Goal: Complete application form

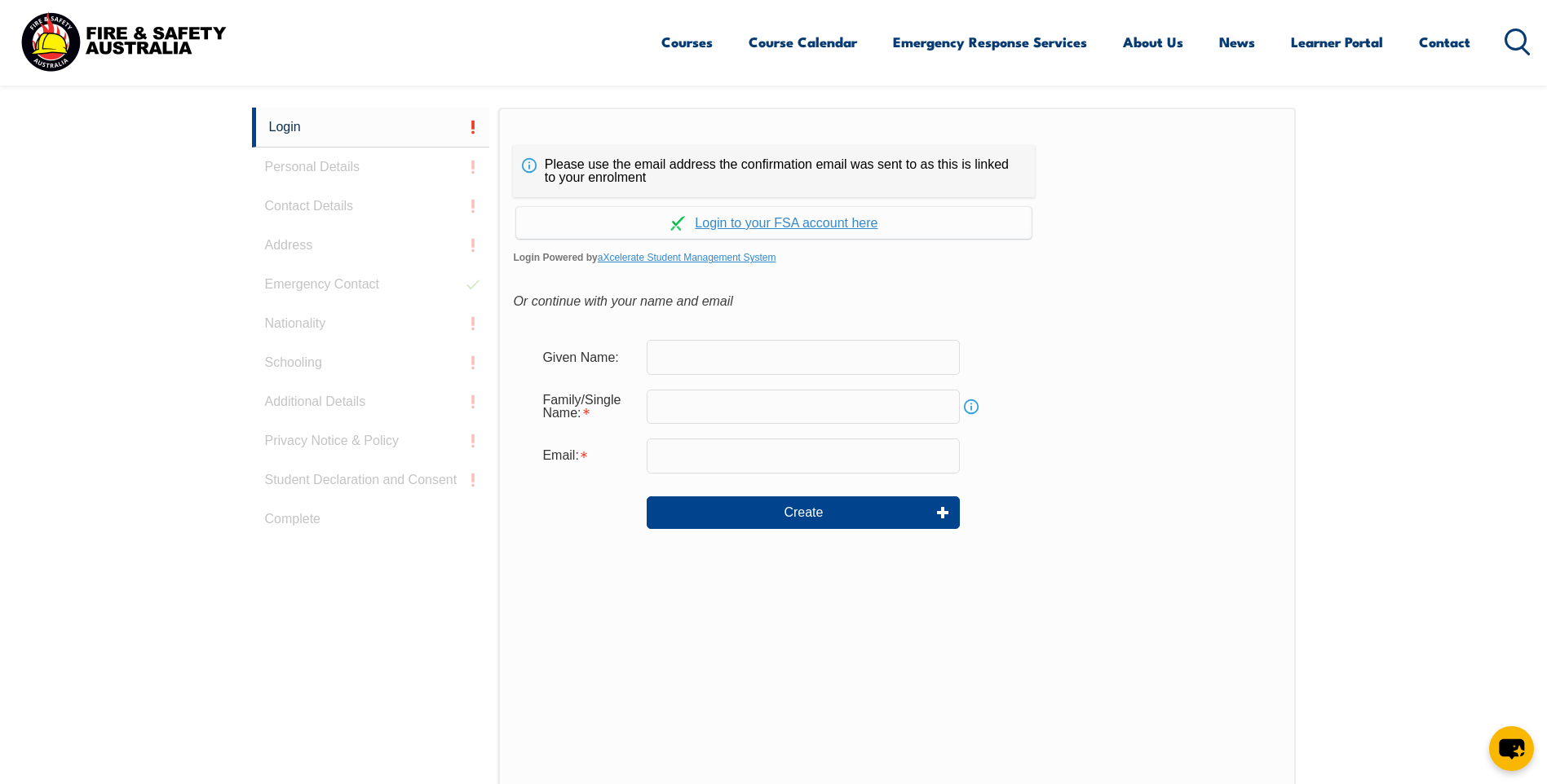
scroll to position [68, 0]
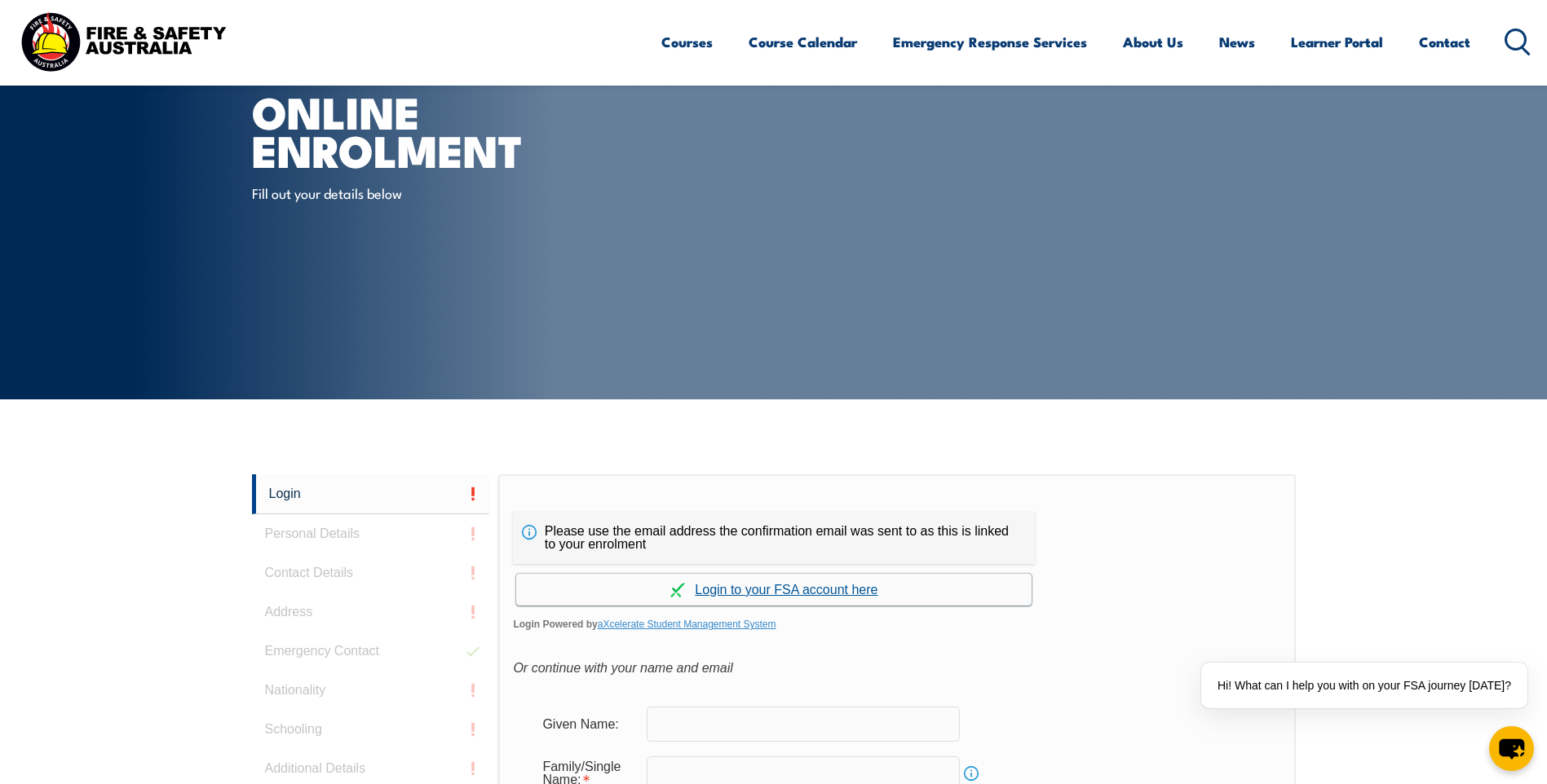
click at [773, 589] on link "Continue with aXcelerate" at bounding box center [774, 589] width 515 height 32
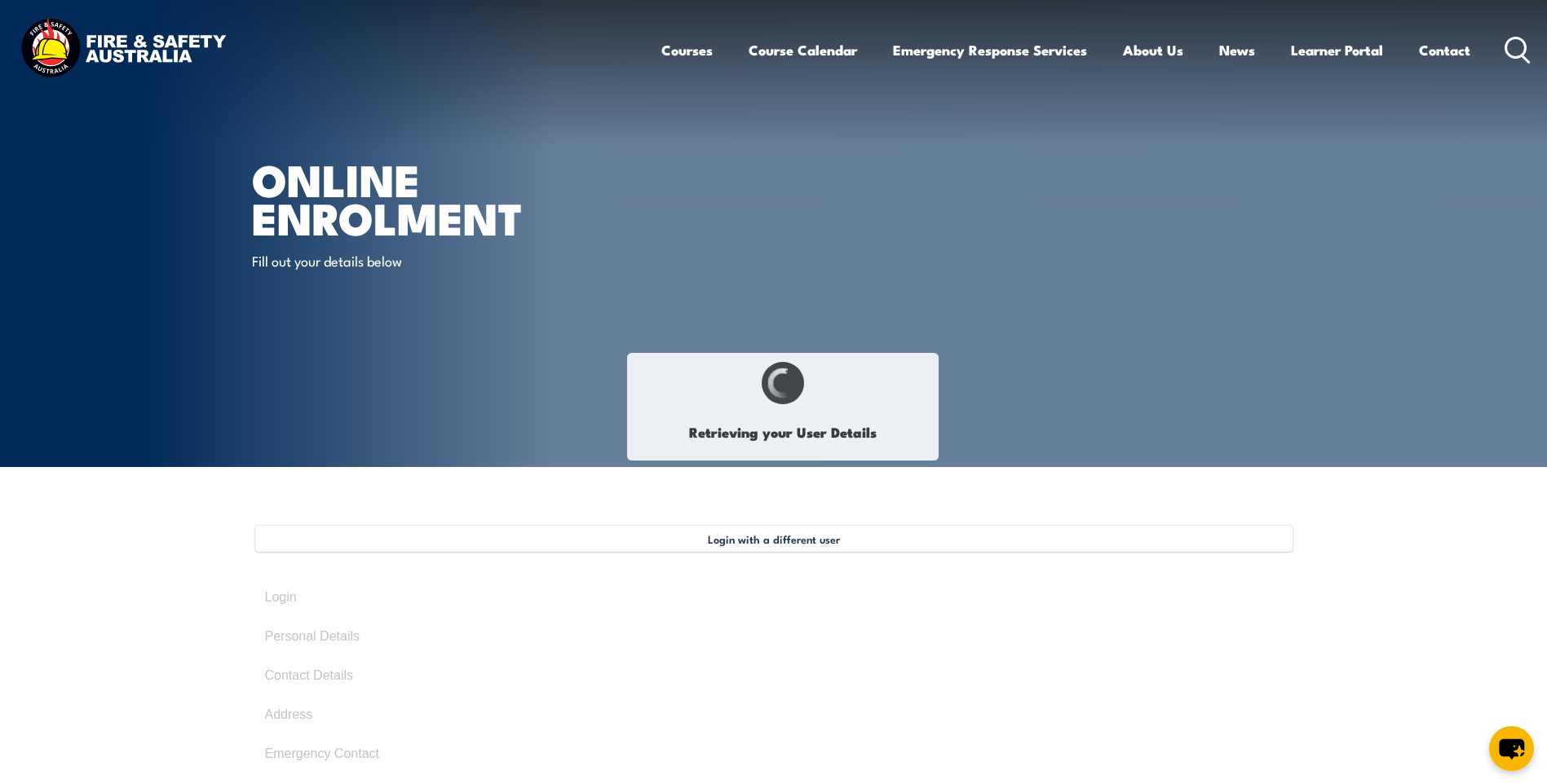
select select "Mr"
type input "[PERSON_NAME]"
type input "Nel"
type input "[DATE]"
type input "9CJR7YFPFZ"
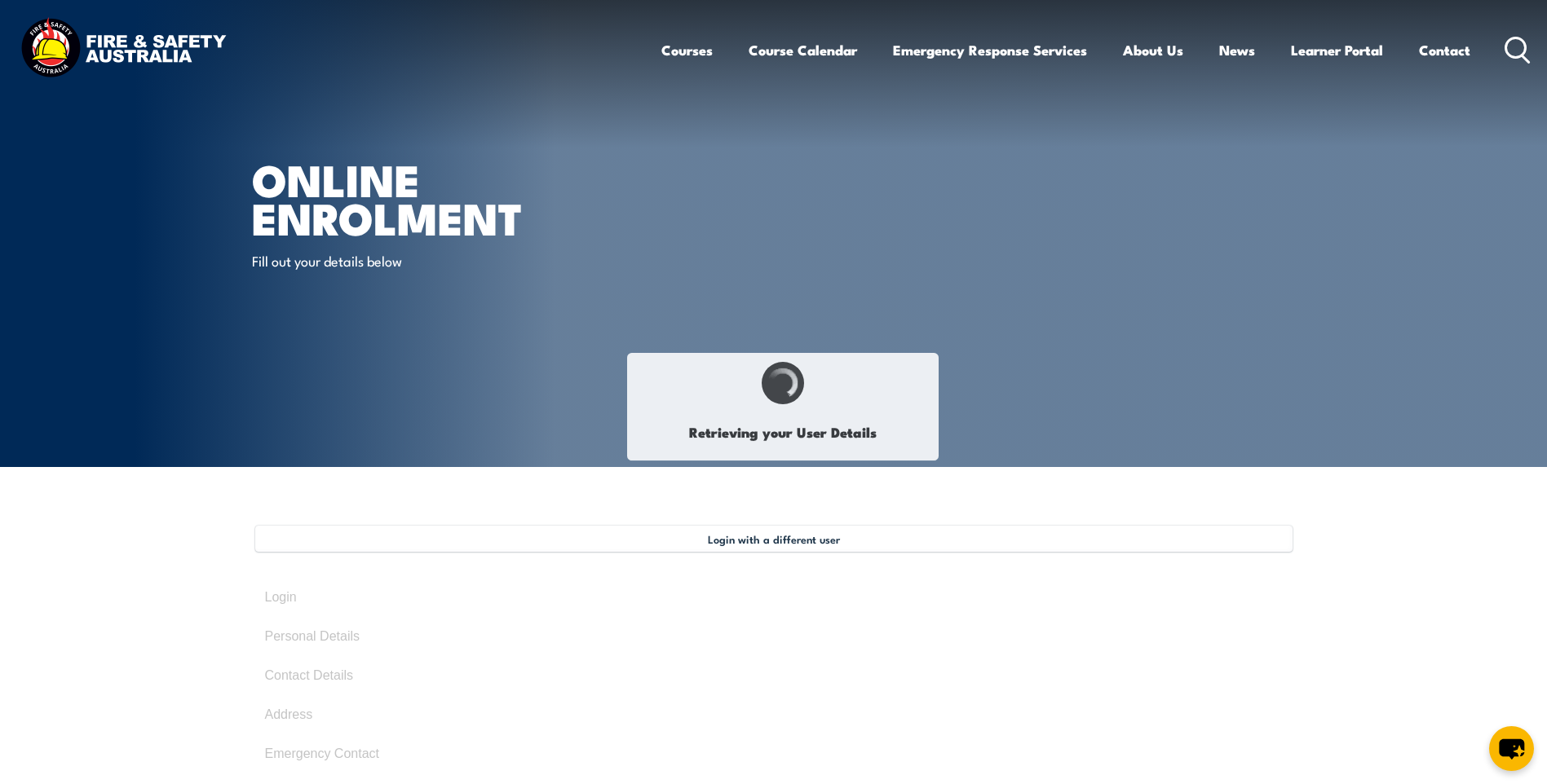
select select "M"
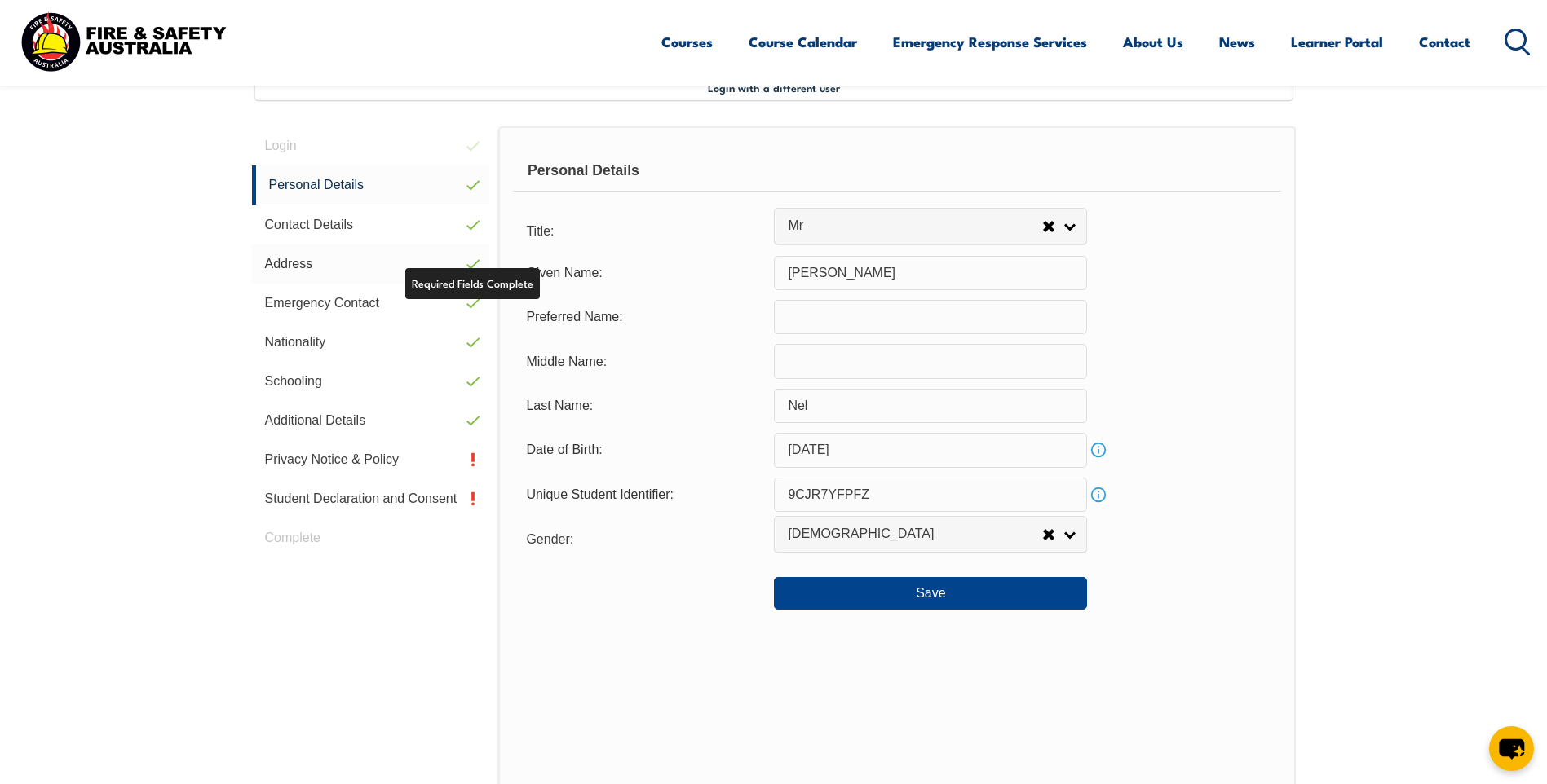
scroll to position [445, 0]
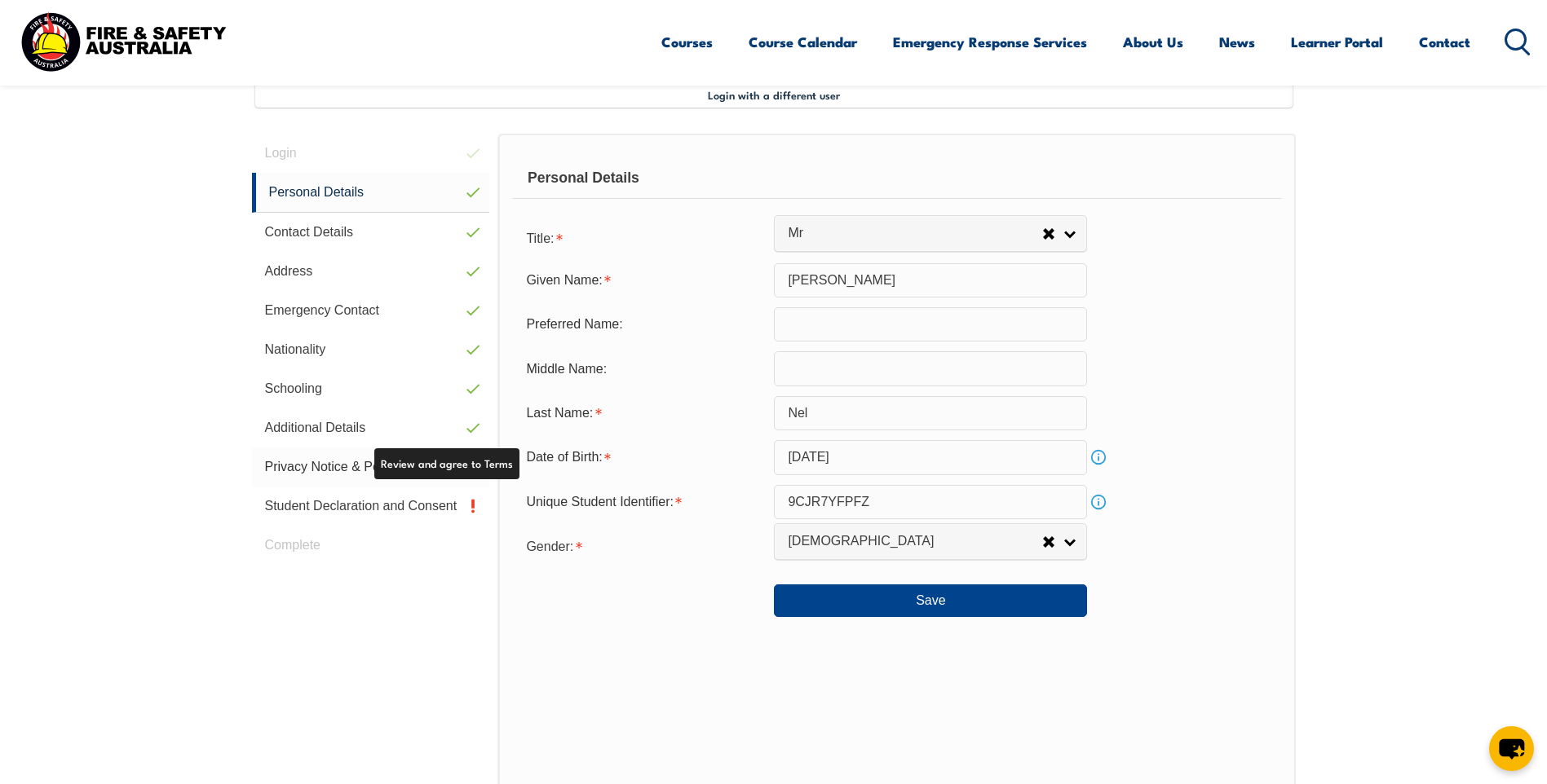
click at [317, 466] on link "Privacy Notice & Policy" at bounding box center [371, 467] width 238 height 39
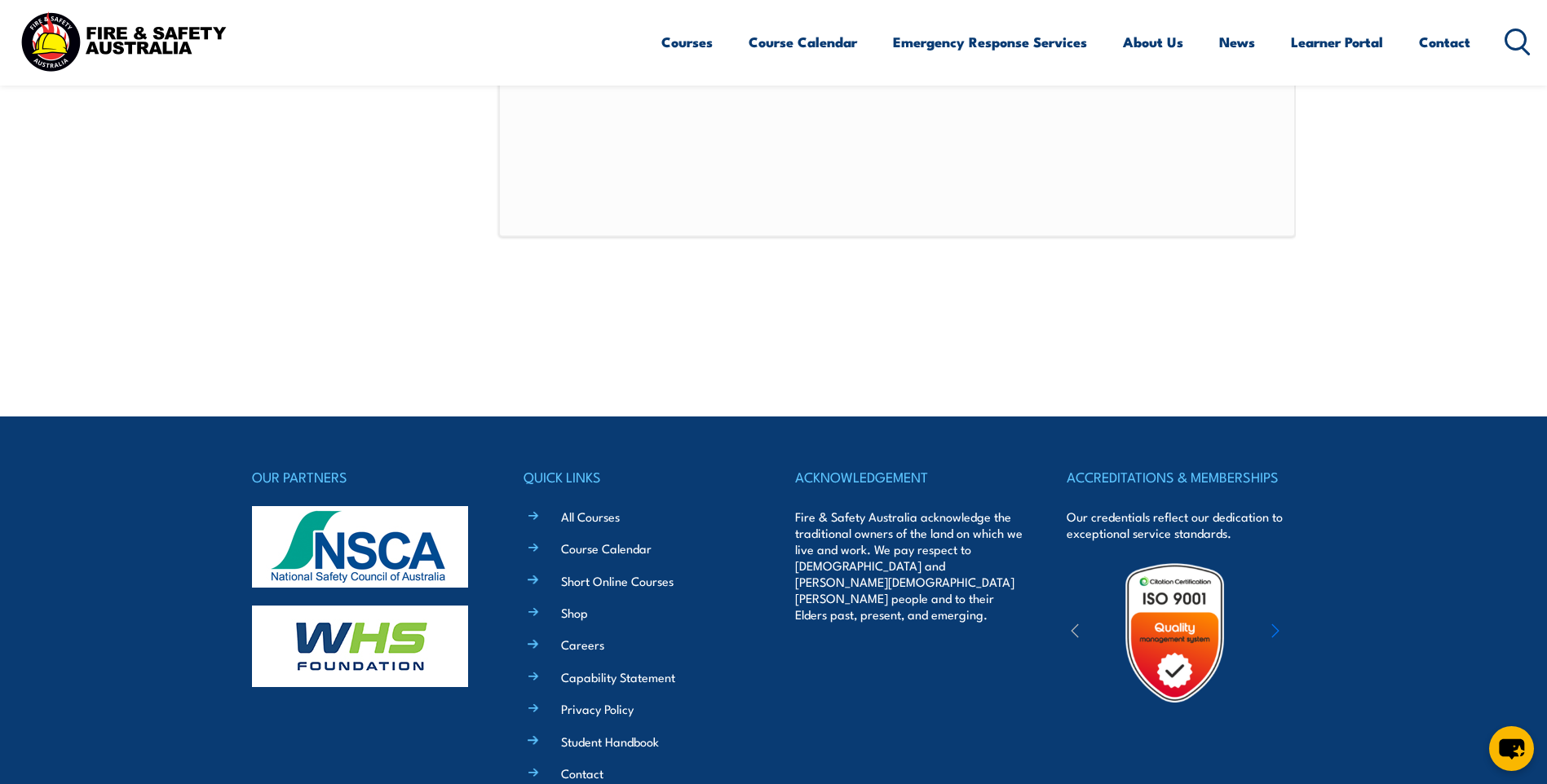
scroll to position [1260, 0]
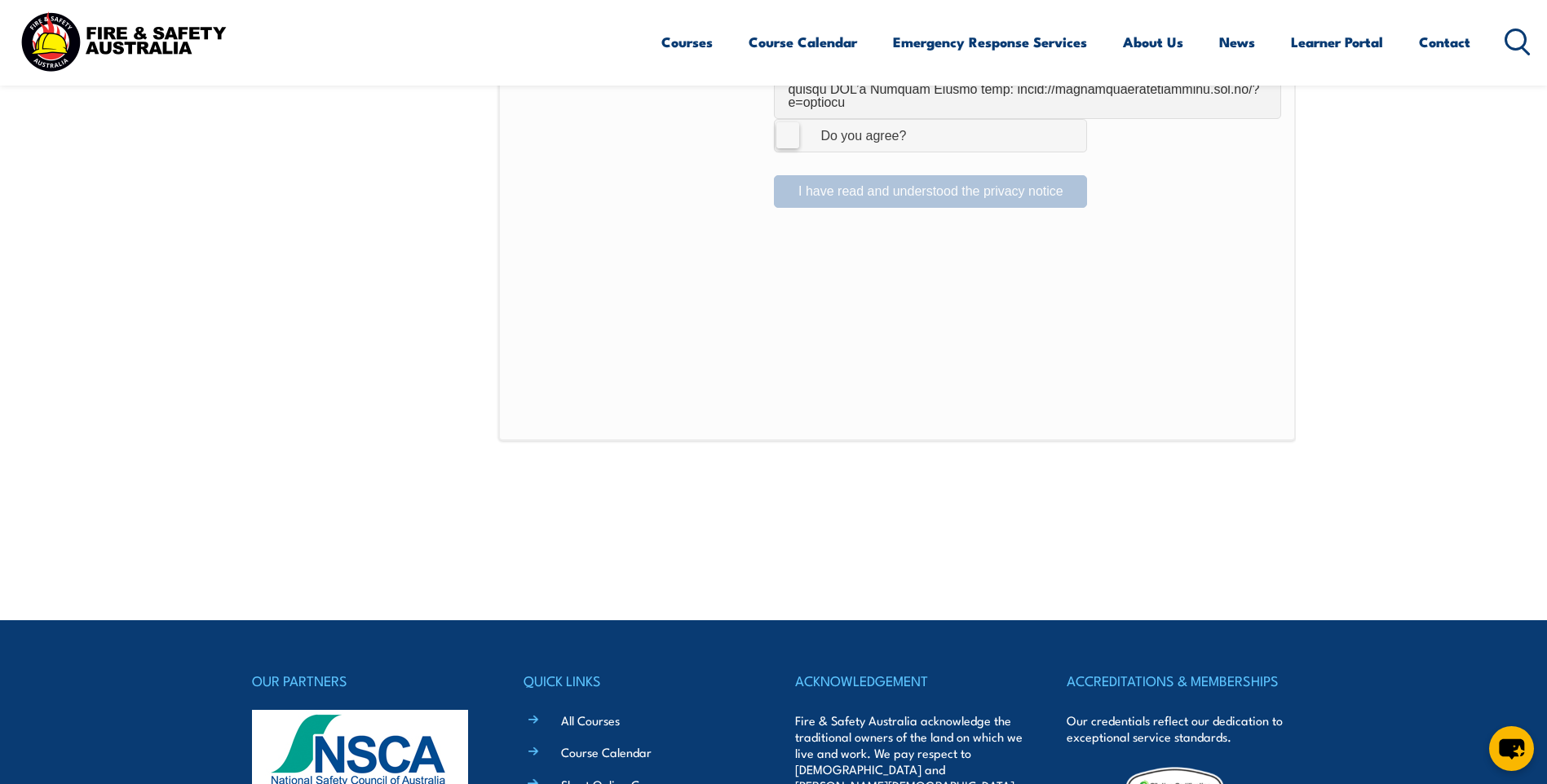
click at [783, 125] on label "I Agree Do you agree?" at bounding box center [931, 135] width 313 height 33
click at [919, 125] on input "I Agree Do you agree?" at bounding box center [933, 135] width 27 height 31
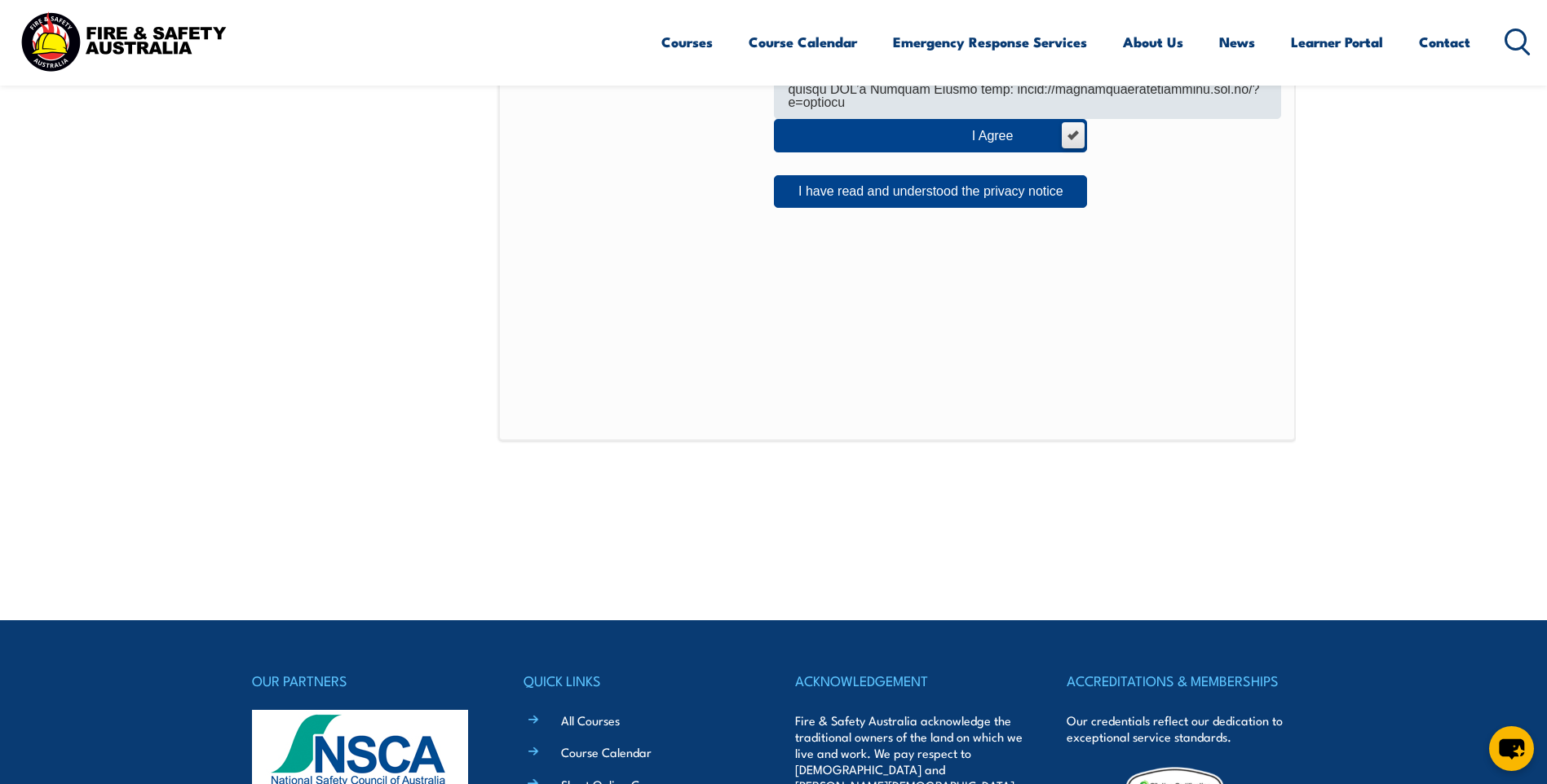
scroll to position [872, 0]
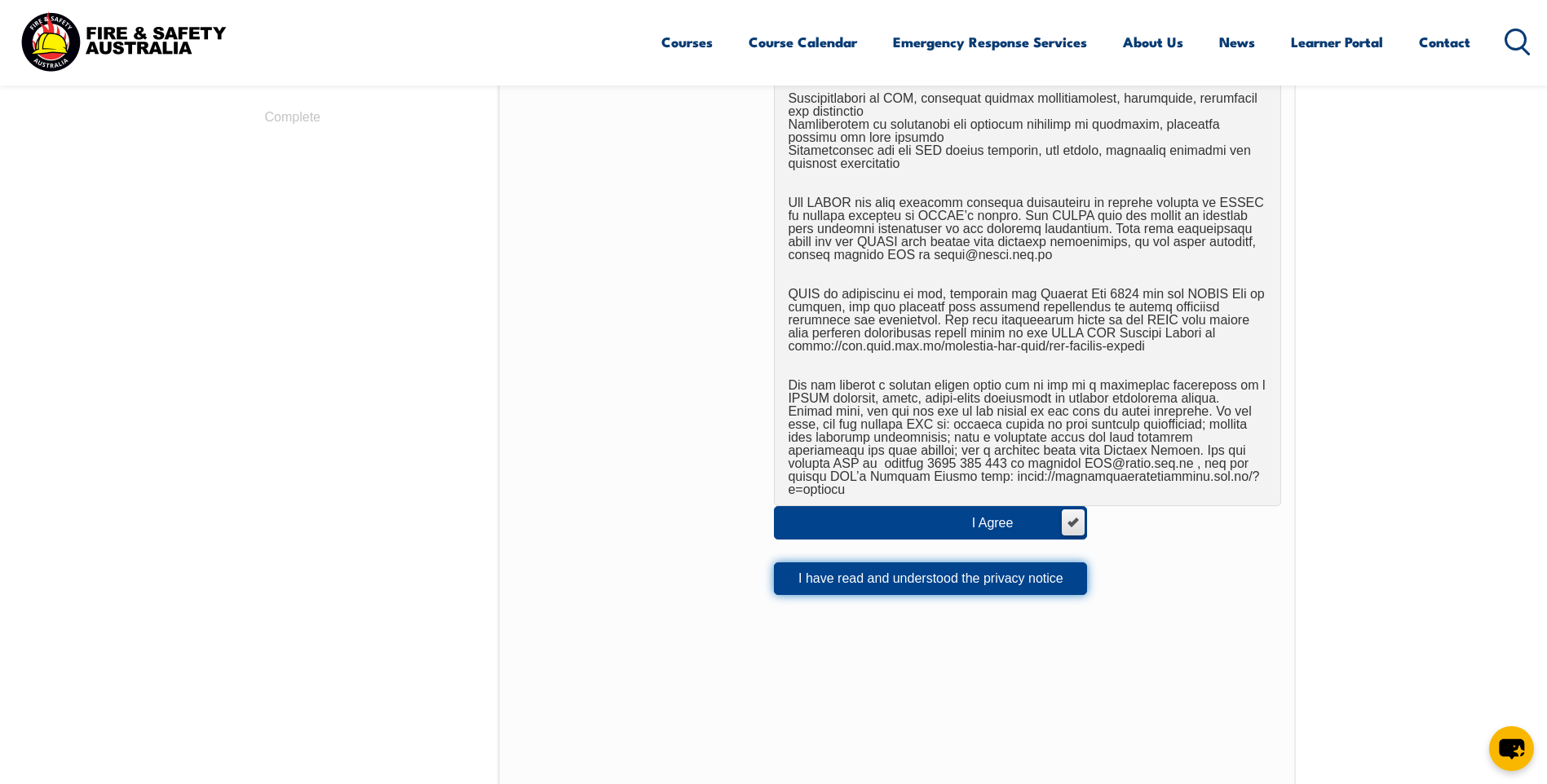
click at [941, 571] on button "I have read and understood the privacy notice" at bounding box center [931, 579] width 313 height 33
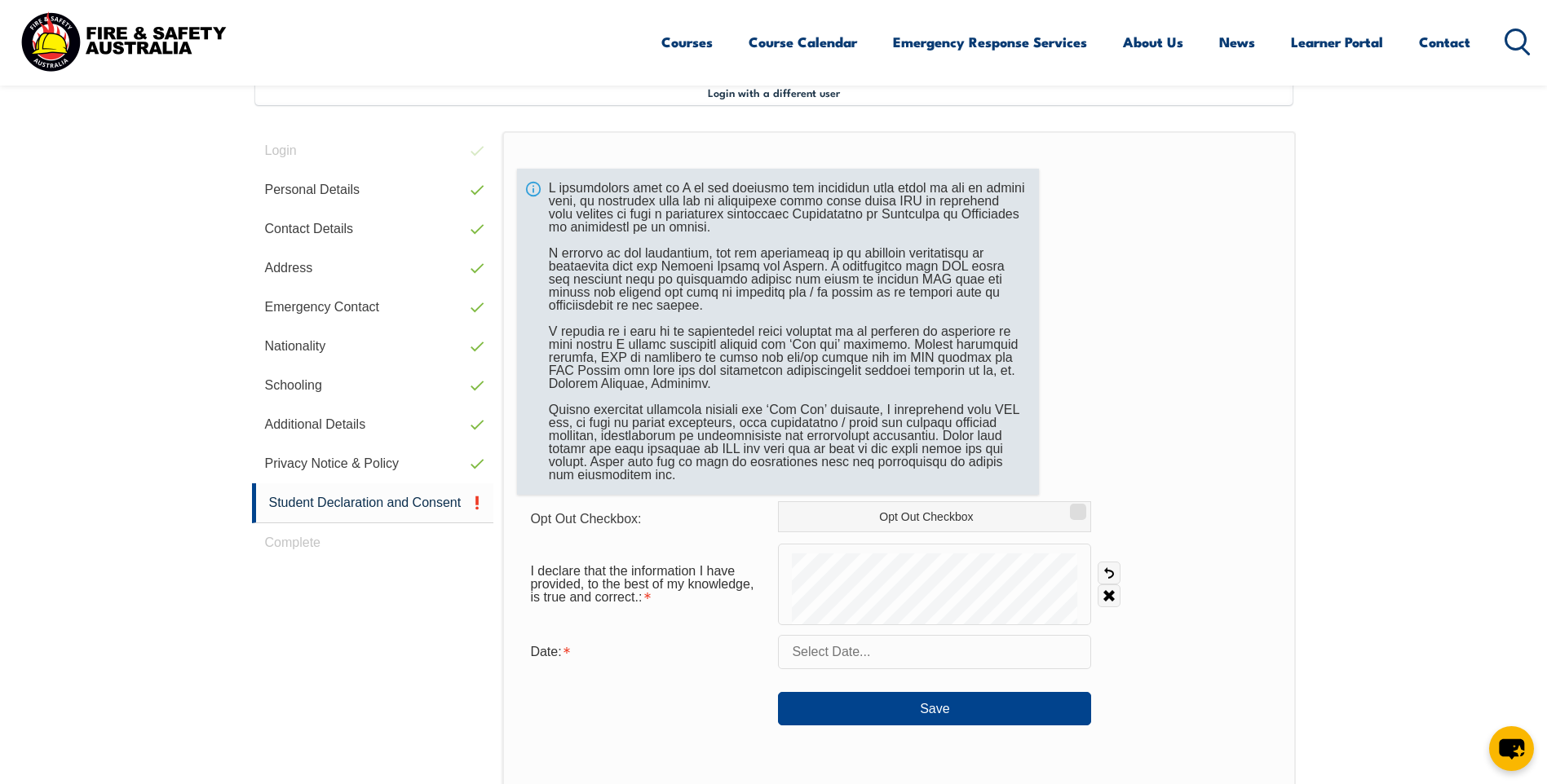
scroll to position [445, 0]
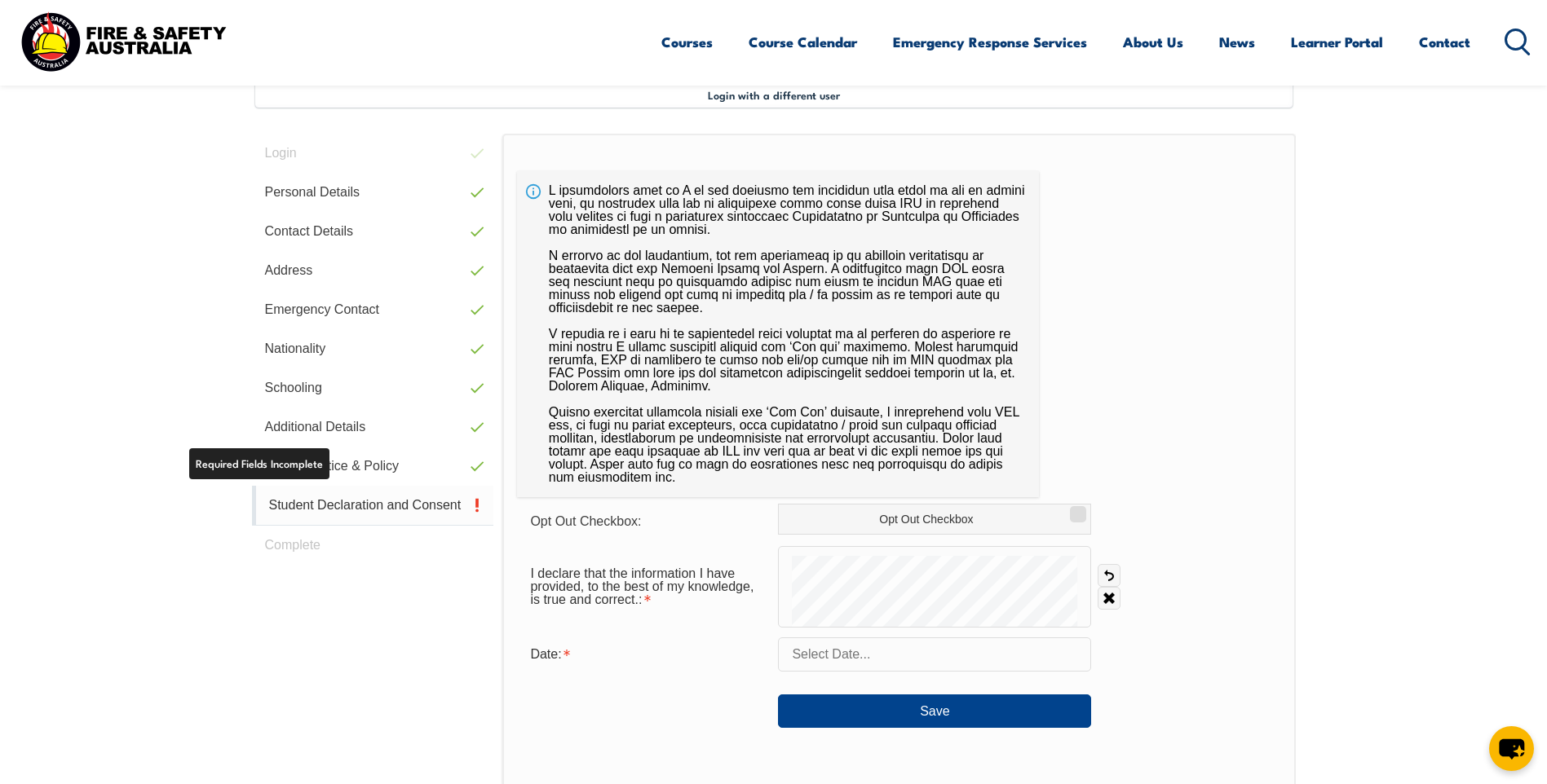
click at [342, 505] on link "Student Declaration and Consent" at bounding box center [373, 506] width 243 height 40
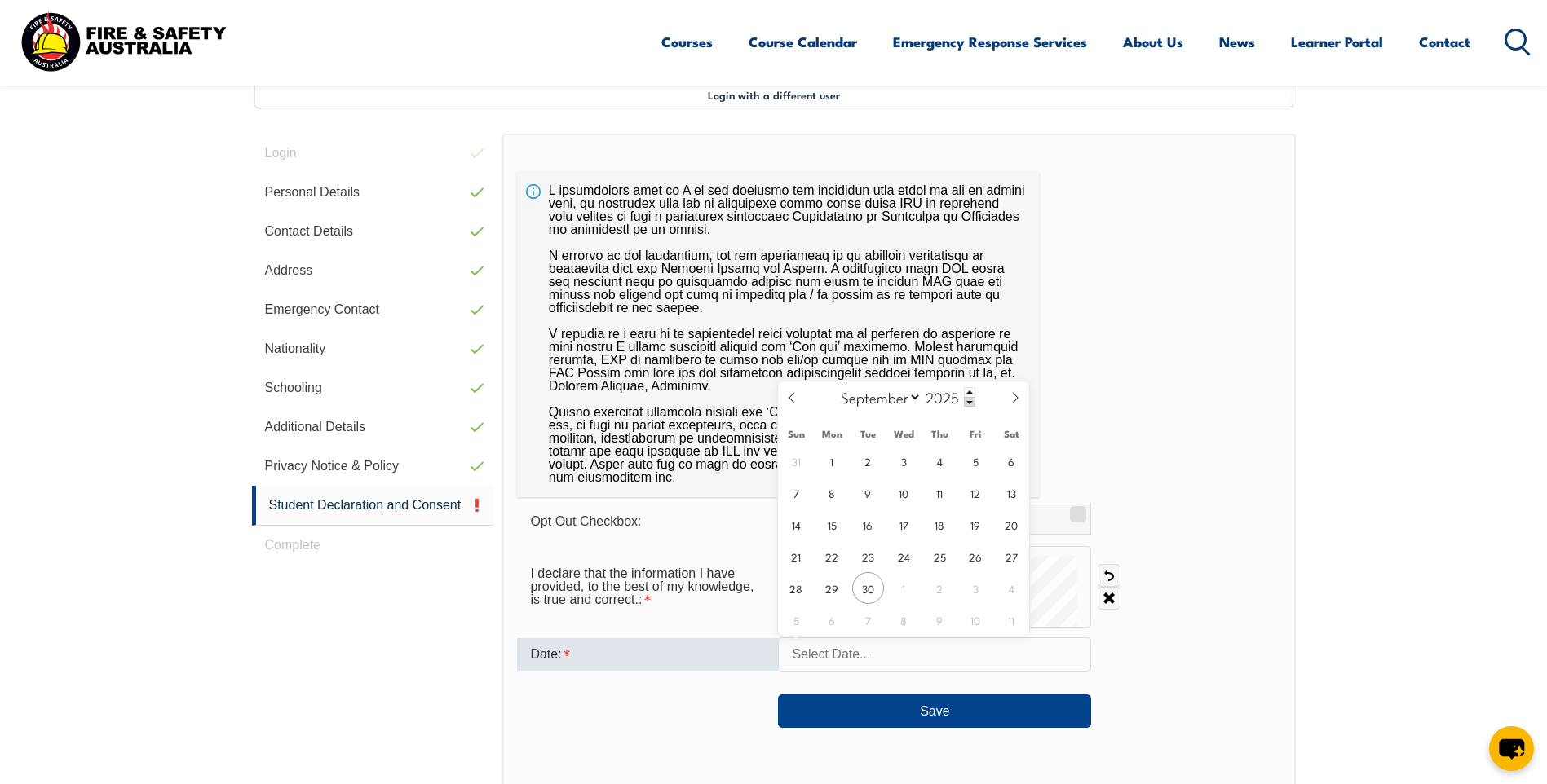
drag, startPoint x: 830, startPoint y: 659, endPoint x: 933, endPoint y: 683, distance: 105.8
click at [831, 659] on input "text" at bounding box center [935, 654] width 313 height 34
click at [871, 591] on span "30" at bounding box center [868, 588] width 32 height 32
type input "September 30, 2025"
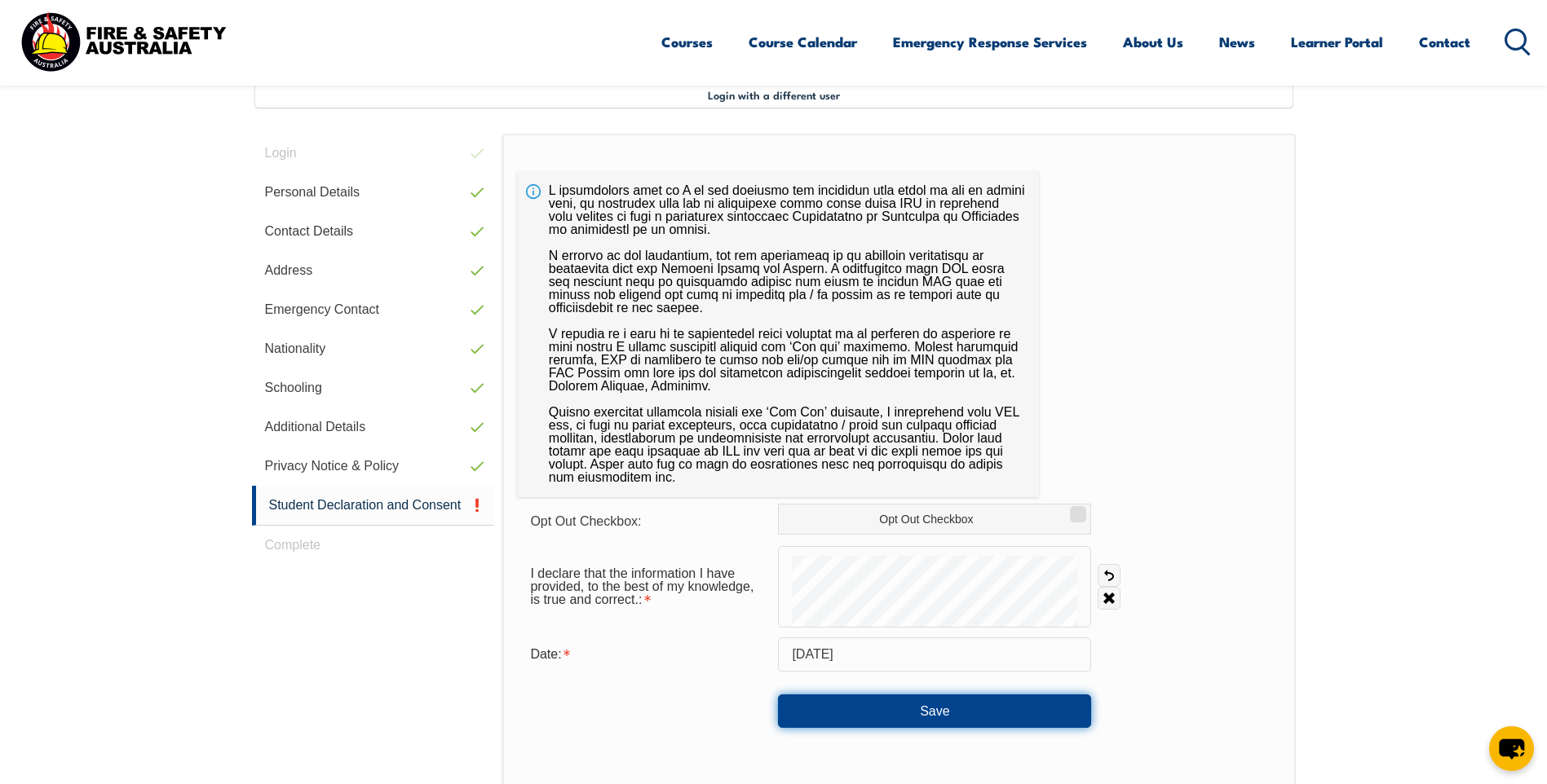
click at [928, 708] on button "Save" at bounding box center [935, 711] width 313 height 33
